Goal: Transaction & Acquisition: Download file/media

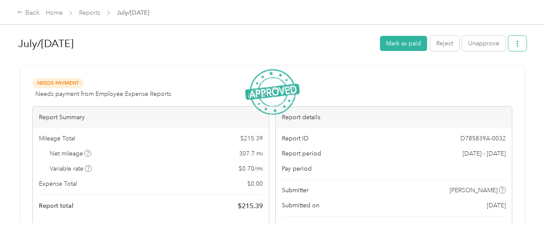
click at [516, 41] on icon "button" at bounding box center [518, 44] width 6 height 6
click at [487, 73] on span "Download" at bounding box center [491, 75] width 29 height 9
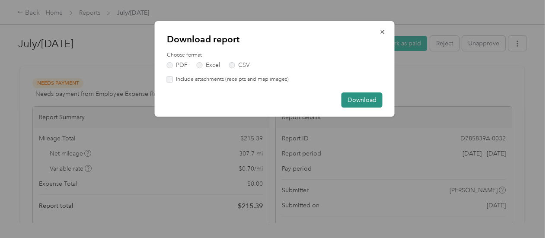
click at [371, 94] on button "Download" at bounding box center [362, 100] width 41 height 15
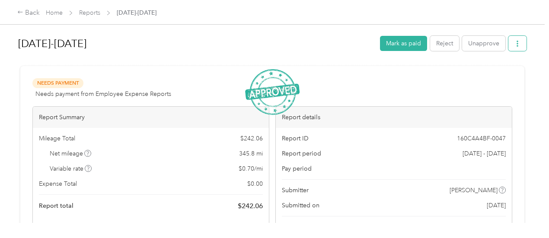
click at [516, 43] on icon "button" at bounding box center [518, 44] width 6 height 6
click at [477, 74] on span "Download" at bounding box center [491, 75] width 29 height 9
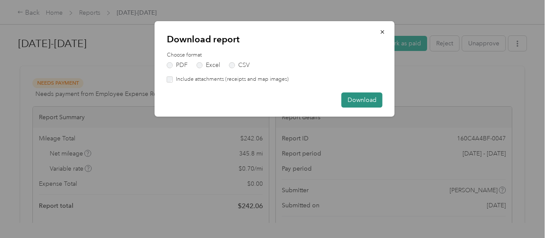
click at [362, 98] on button "Download" at bounding box center [362, 100] width 41 height 15
